Goal: Browse casually: Explore the website without a specific task or goal

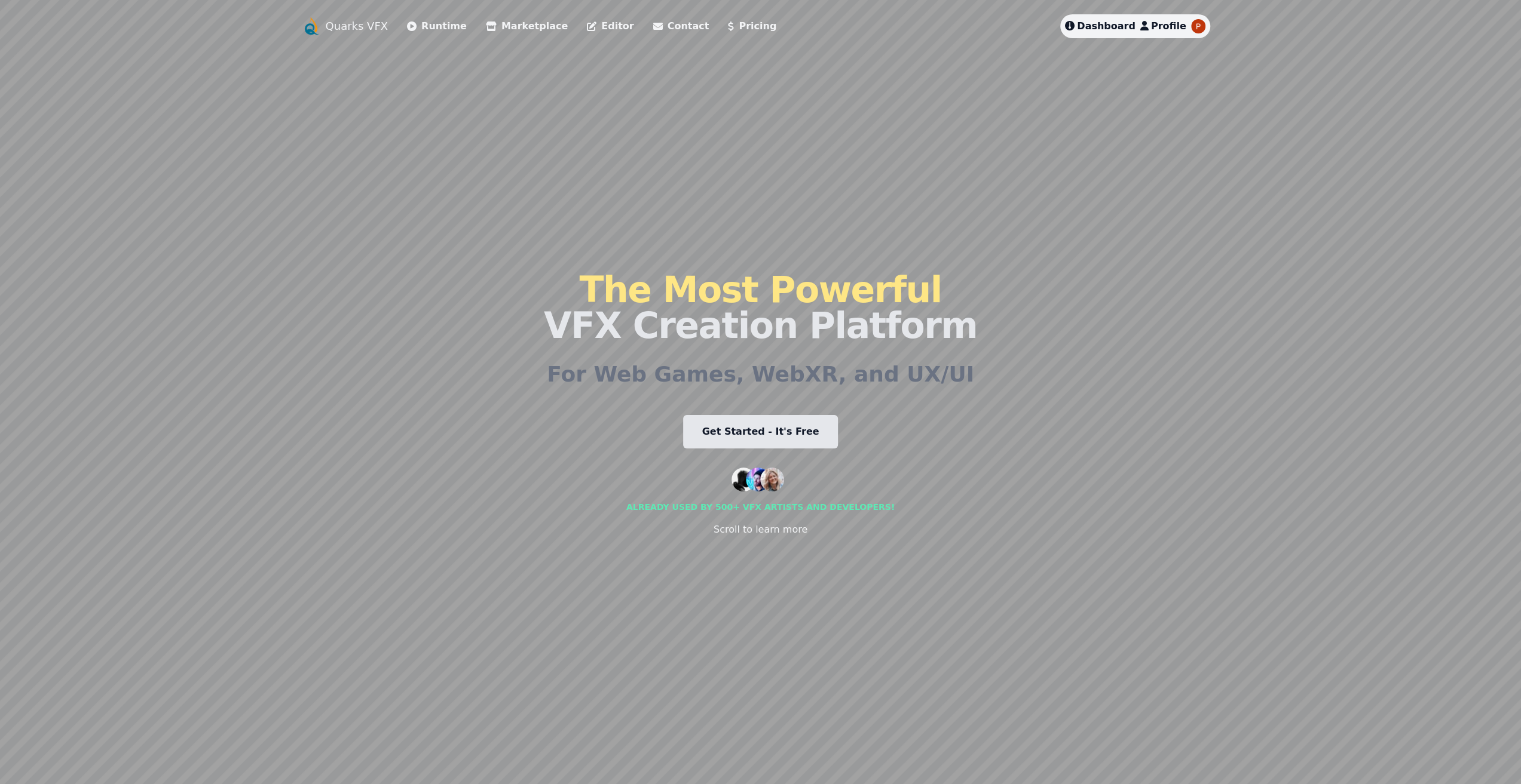
click at [1096, 27] on span "Dashboard" at bounding box center [1106, 26] width 59 height 12
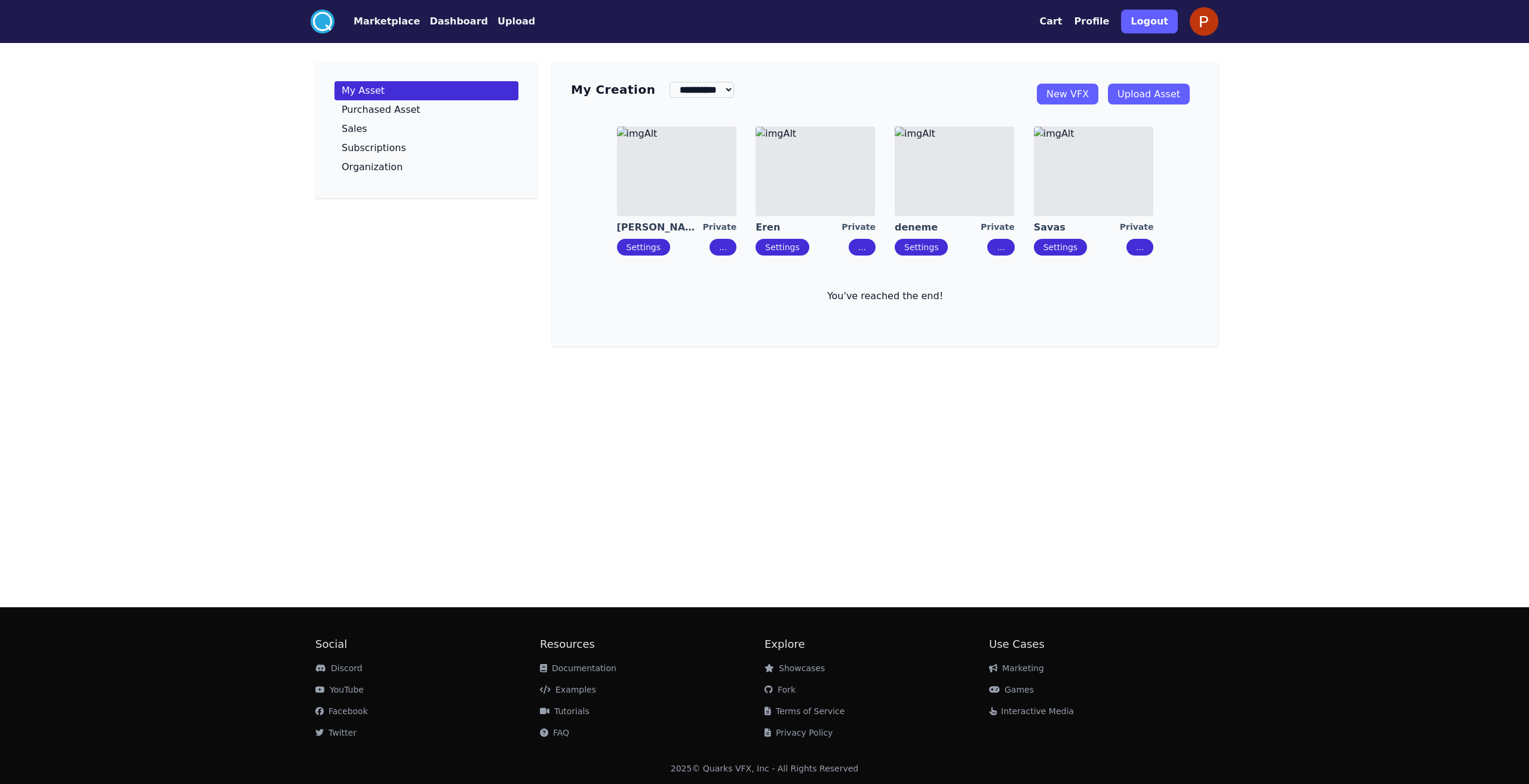
click at [832, 192] on img at bounding box center [815, 171] width 119 height 89
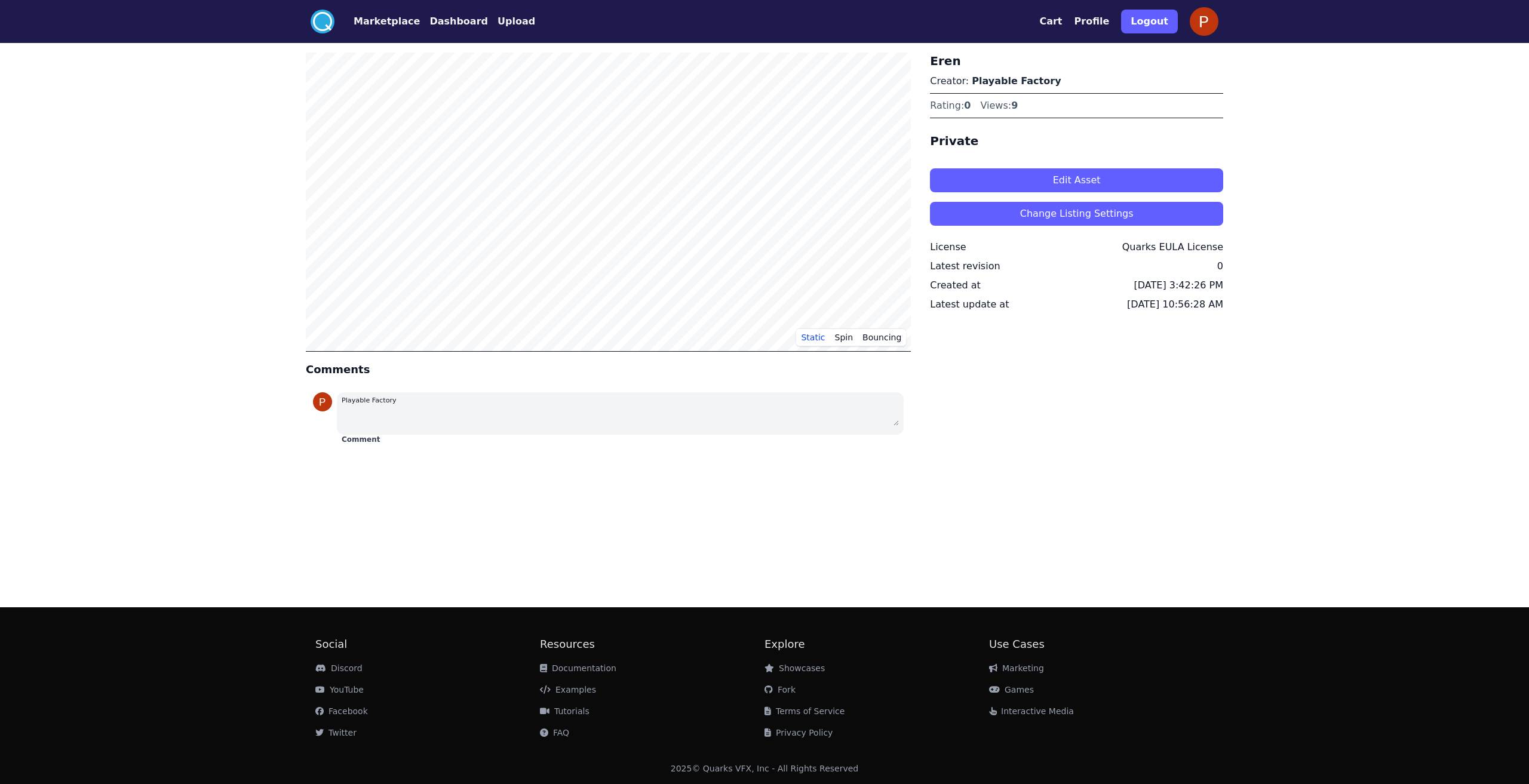
click at [1027, 178] on button "Edit Asset" at bounding box center [1076, 180] width 293 height 24
click at [383, 23] on button "Marketplace" at bounding box center [387, 21] width 66 height 14
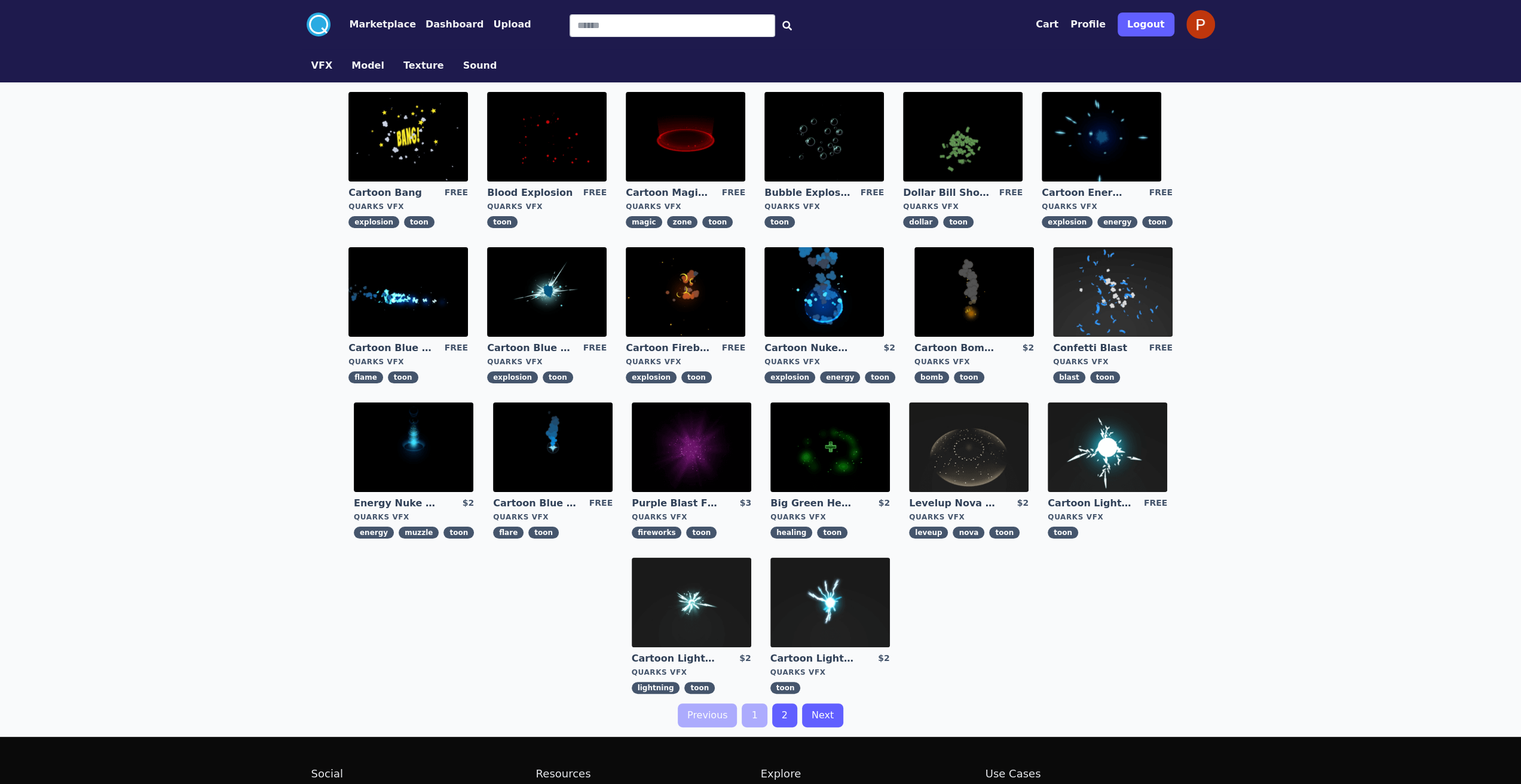
click at [711, 443] on img at bounding box center [691, 447] width 120 height 89
click at [968, 142] on img at bounding box center [962, 137] width 120 height 89
click at [531, 141] on img at bounding box center [547, 137] width 120 height 89
